Goal: Find specific page/section: Find specific page/section

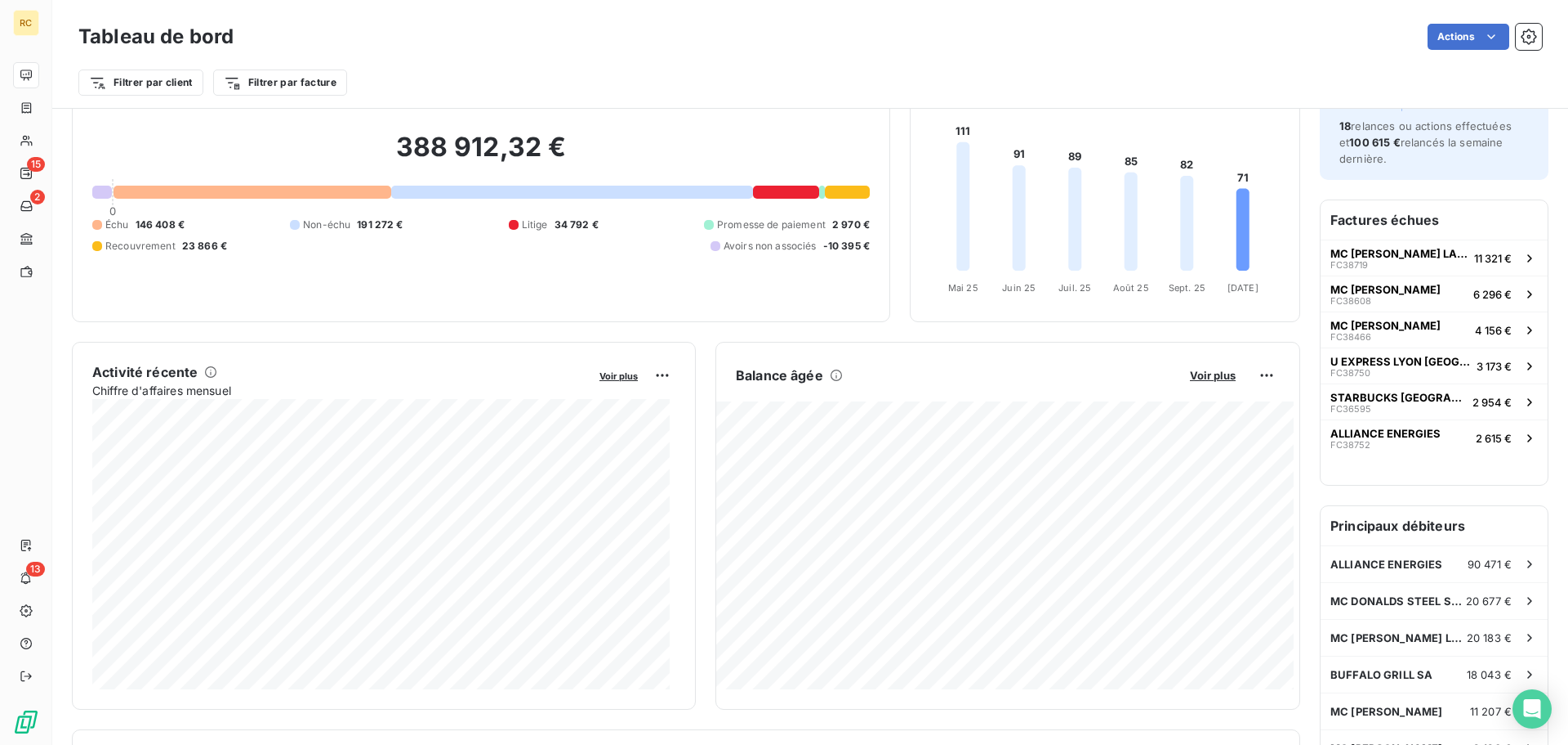
scroll to position [165, 0]
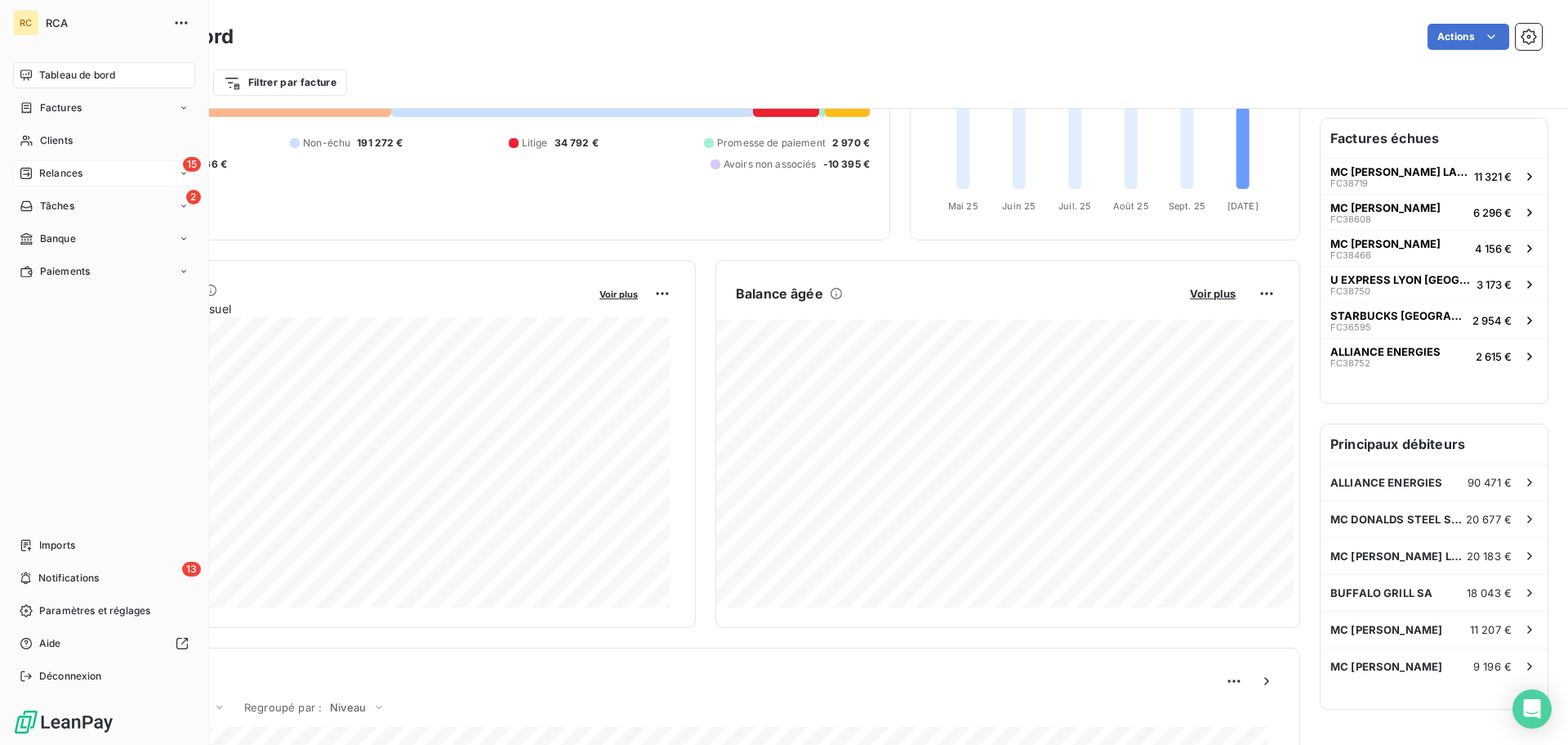
click at [61, 182] on div "15 Relances" at bounding box center [104, 172] width 182 height 26
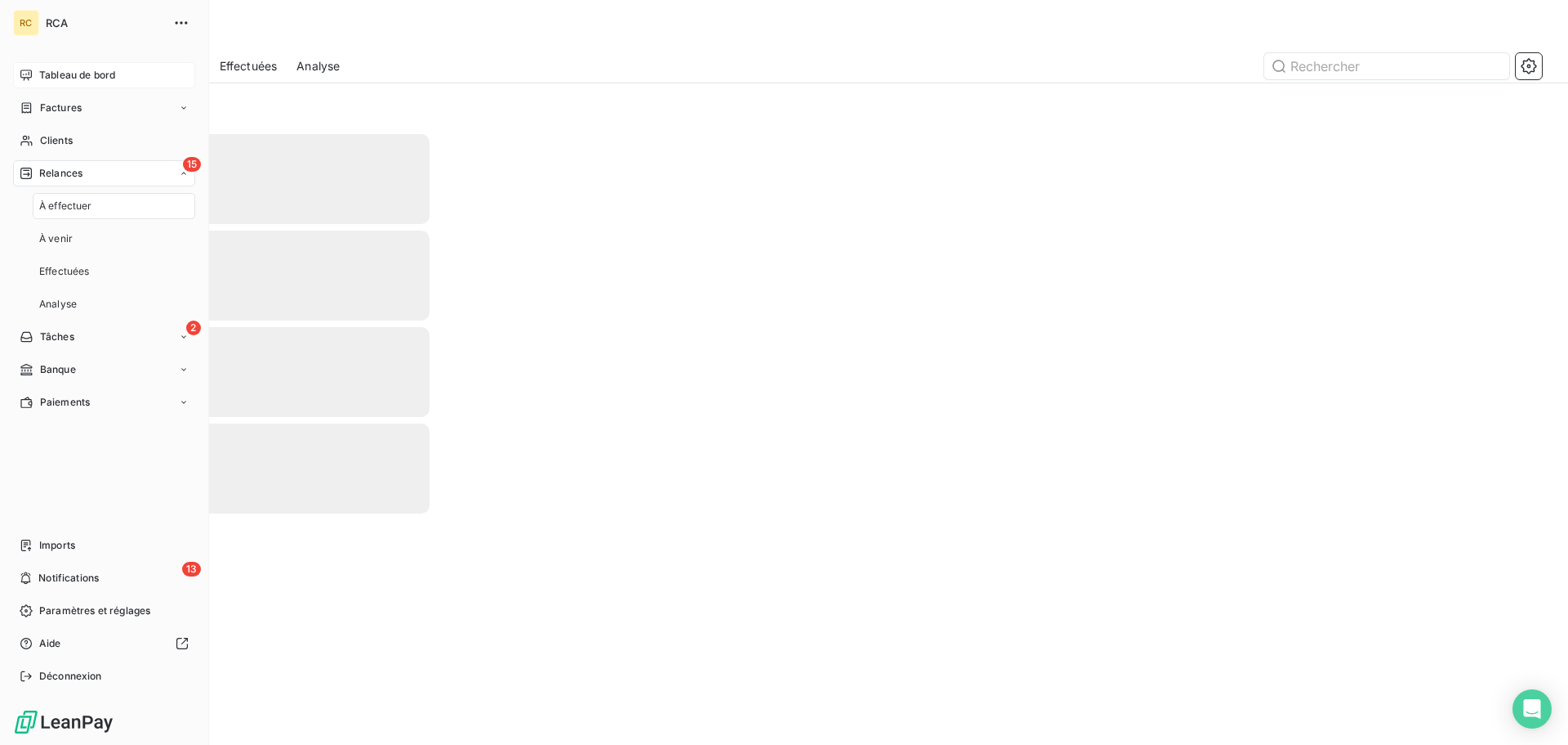
click at [71, 71] on span "Tableau de bord" at bounding box center [77, 74] width 76 height 14
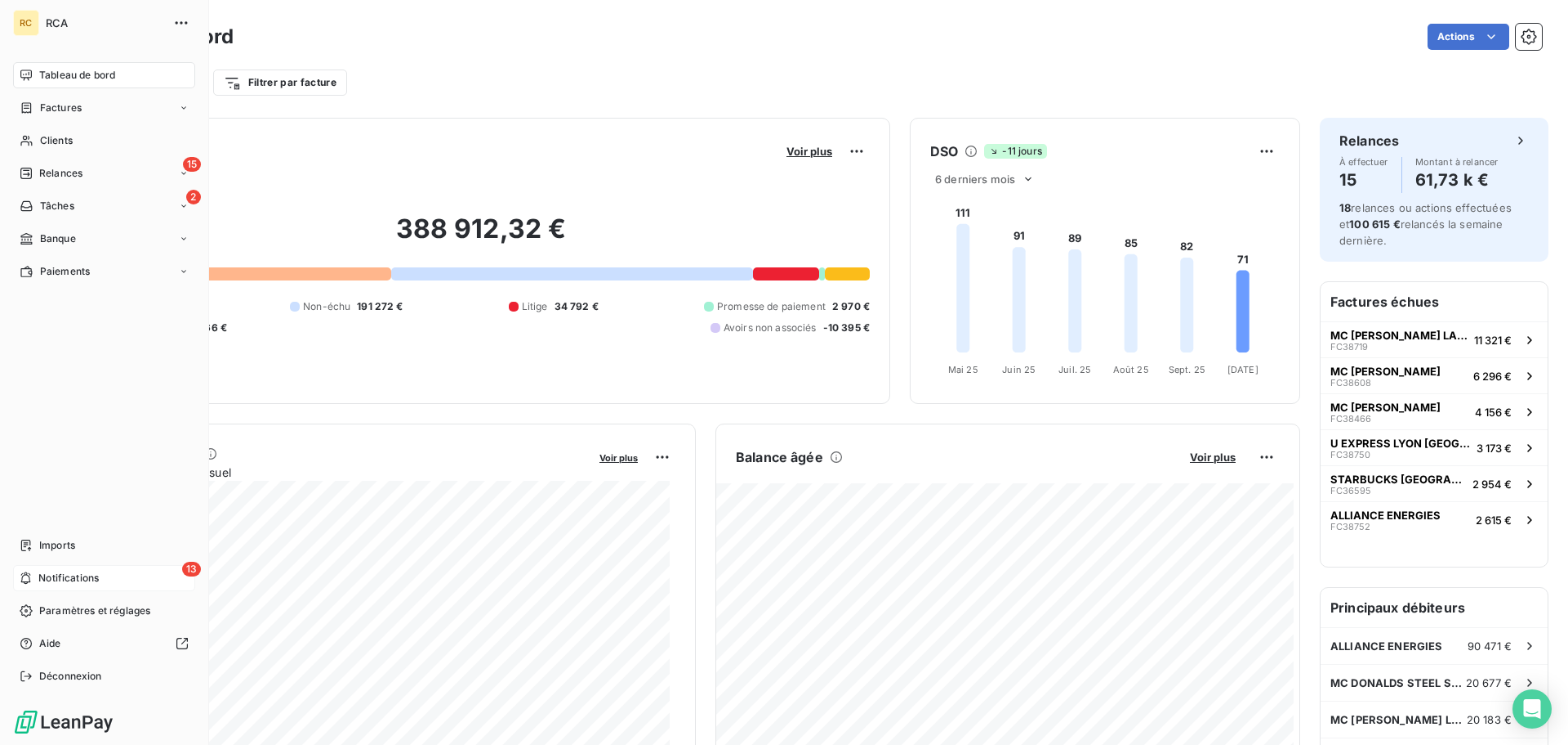
click at [36, 578] on div "13 Notifications" at bounding box center [104, 578] width 182 height 26
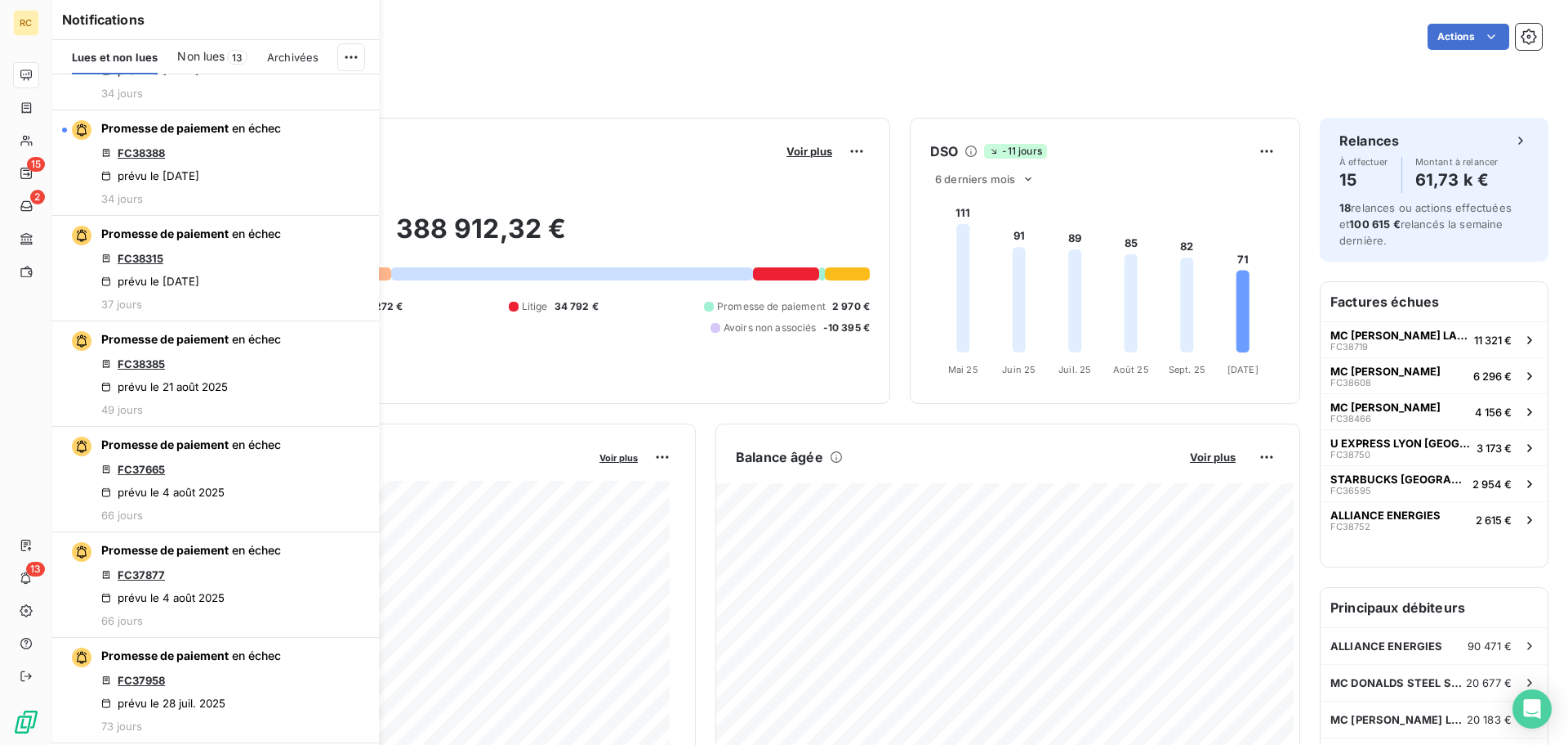
scroll to position [1389, 0]
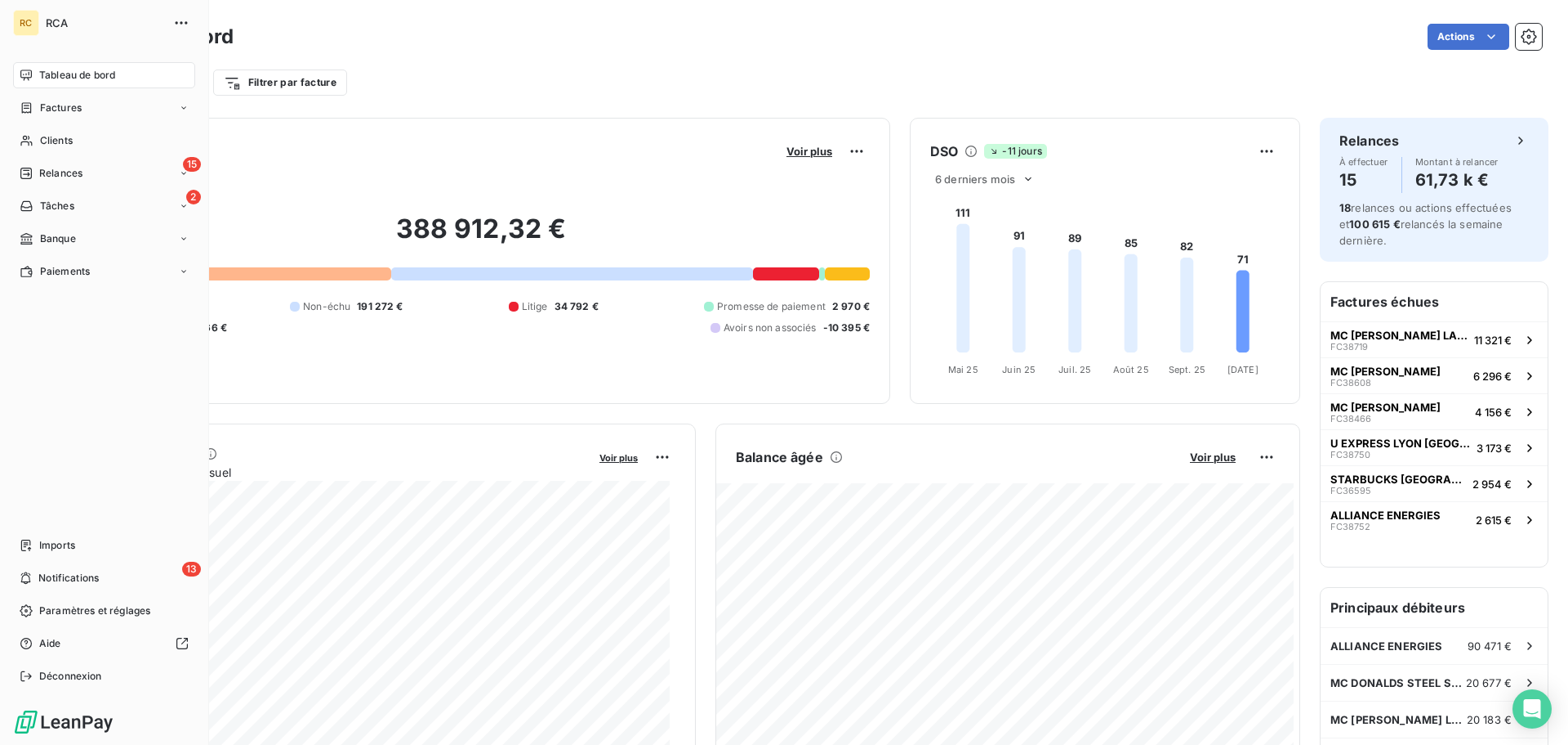
click at [38, 75] on div "Tableau de bord" at bounding box center [104, 75] width 182 height 26
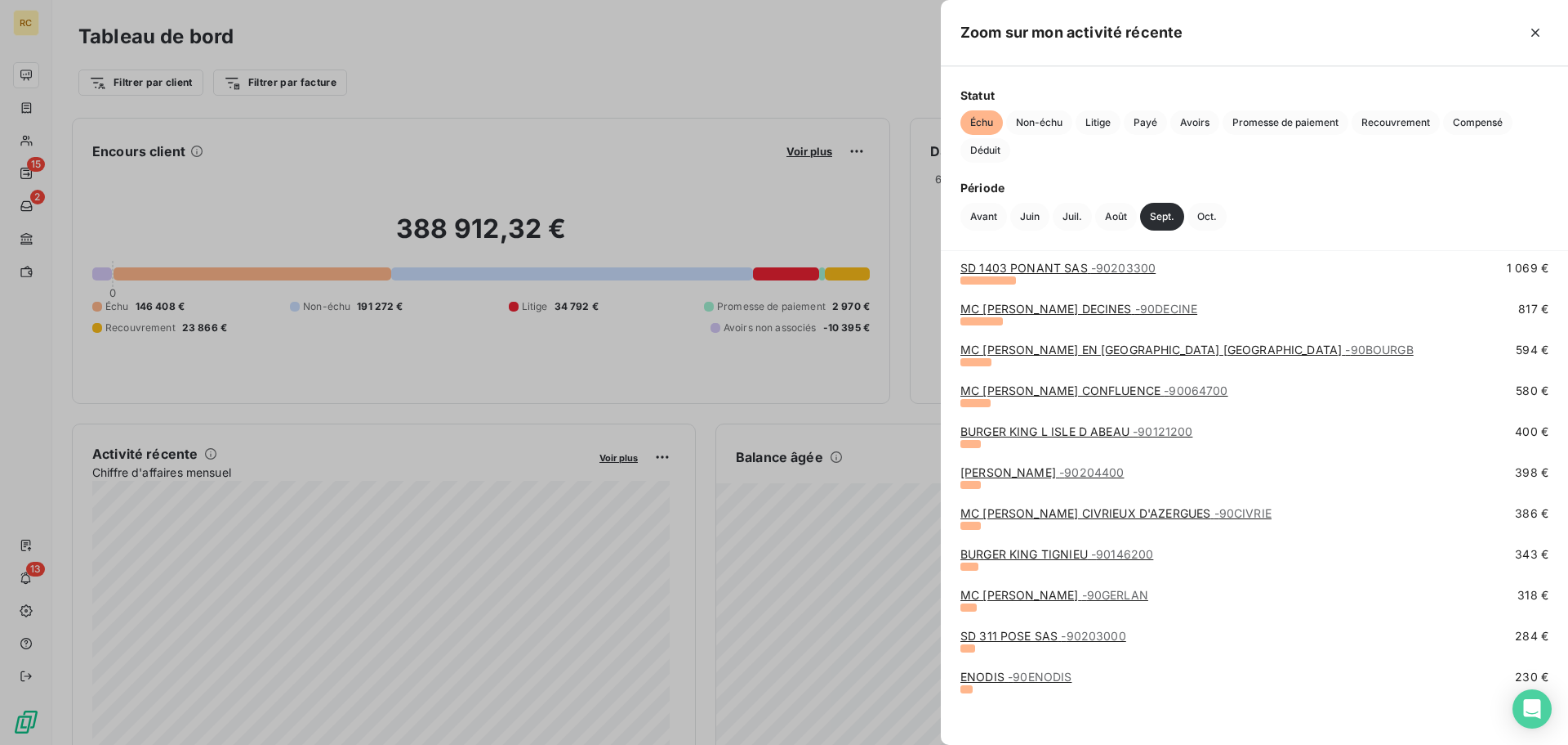
scroll to position [178, 0]
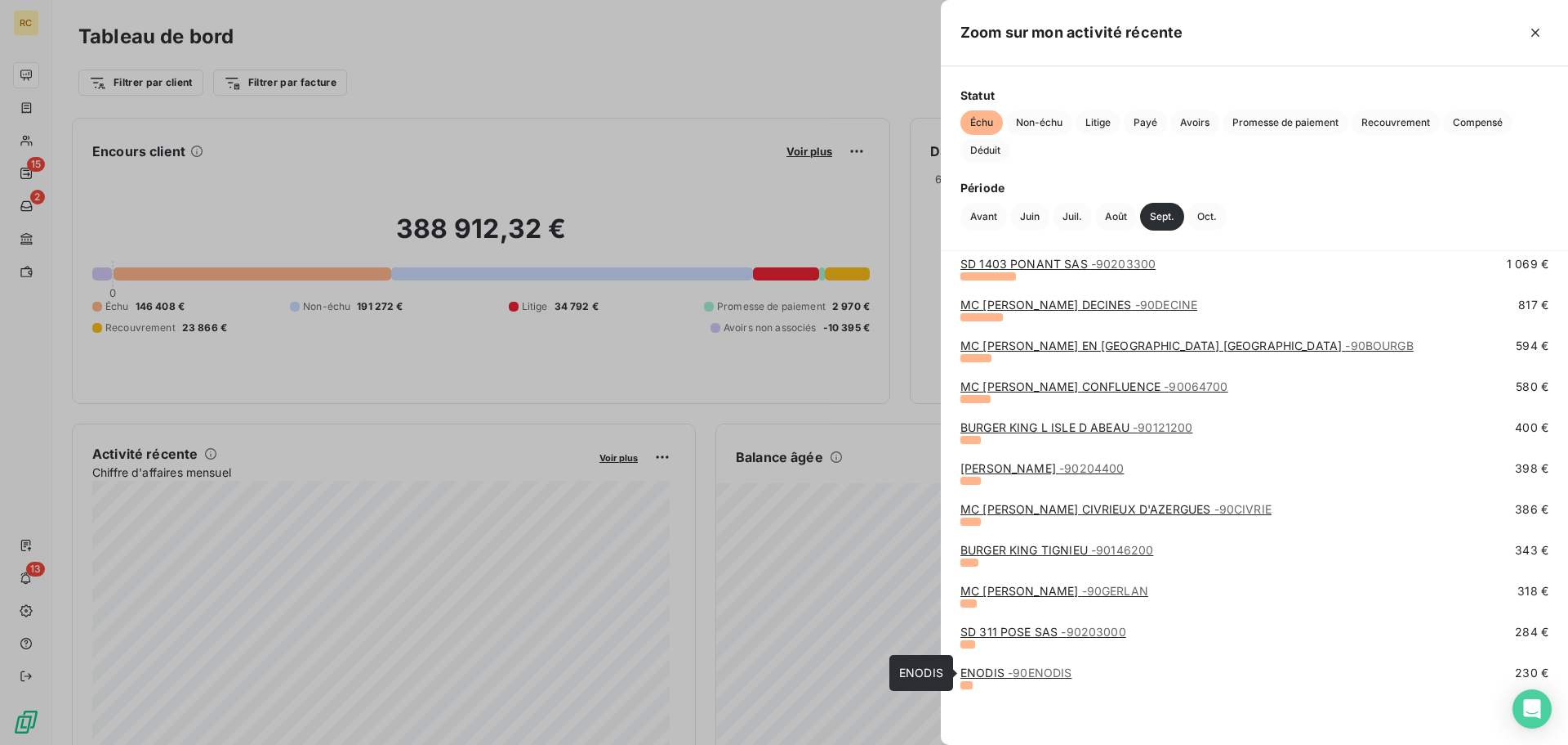
click at [988, 675] on link "ENODIS - 90ENODIS" at bounding box center [1016, 672] width 111 height 13
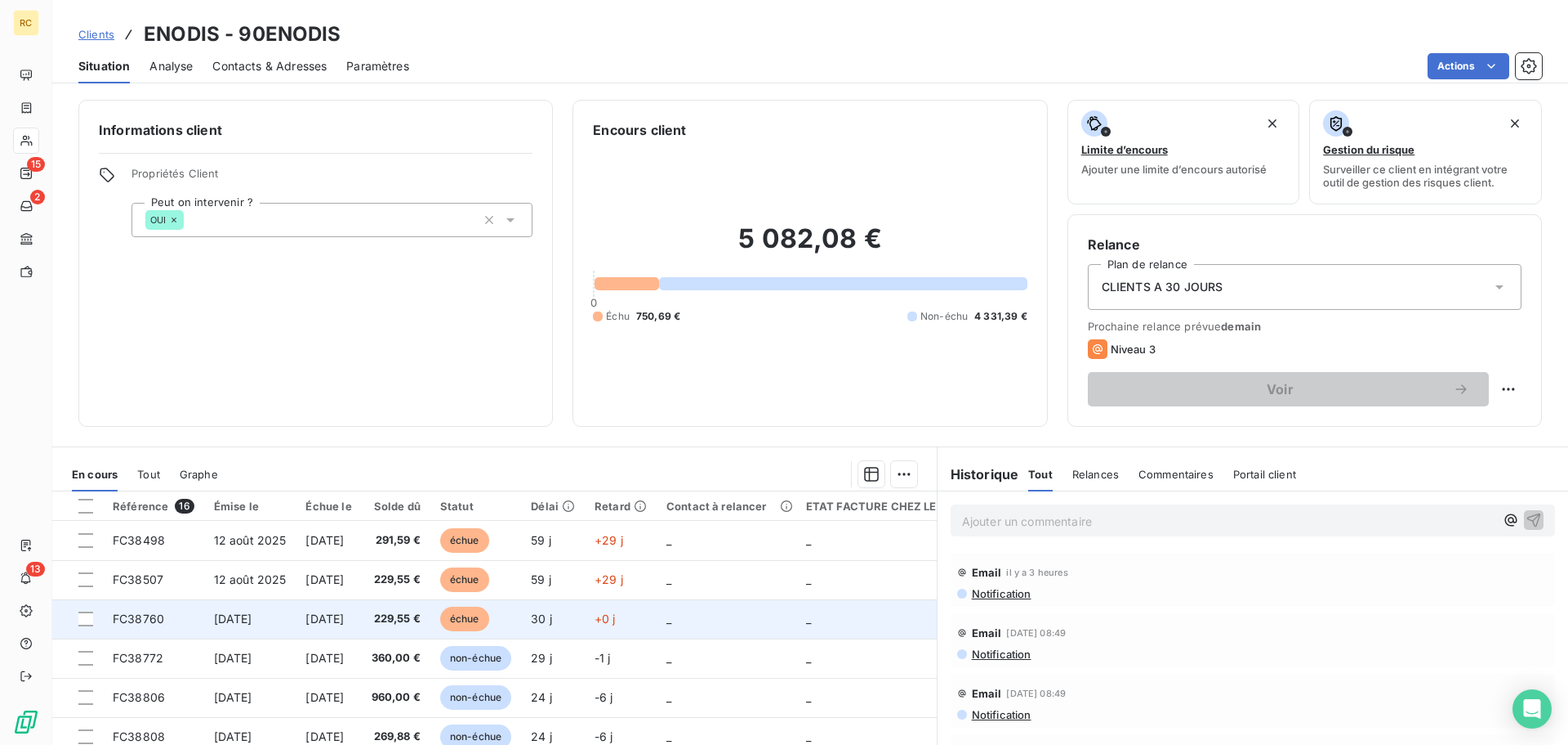
click at [138, 616] on span "FC38760" at bounding box center [138, 618] width 51 height 13
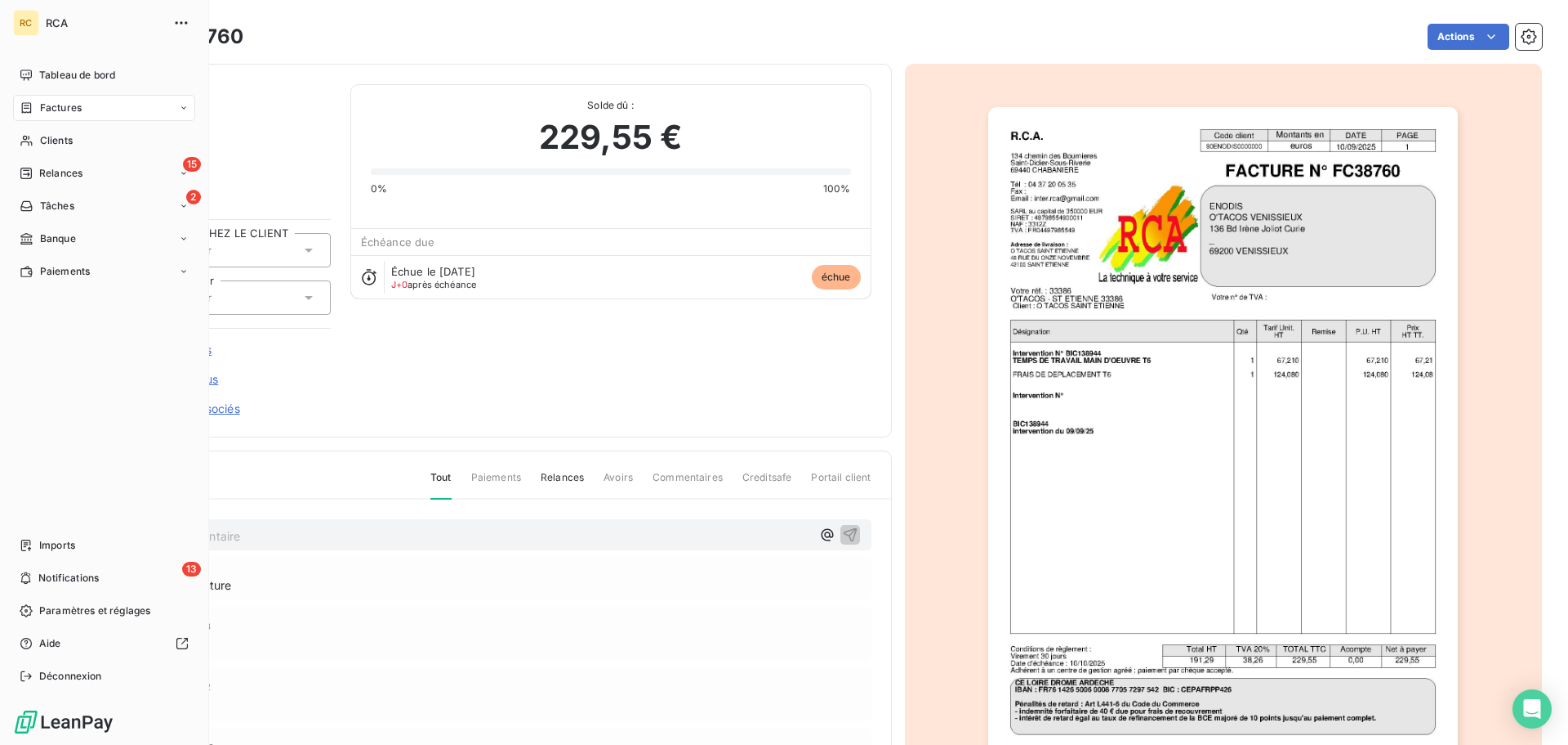
click at [20, 31] on div "RC" at bounding box center [26, 22] width 26 height 26
click at [36, 24] on div "RC" at bounding box center [26, 22] width 26 height 26
click at [79, 73] on span "Tableau de bord" at bounding box center [77, 74] width 76 height 14
